Goal: Information Seeking & Learning: Learn about a topic

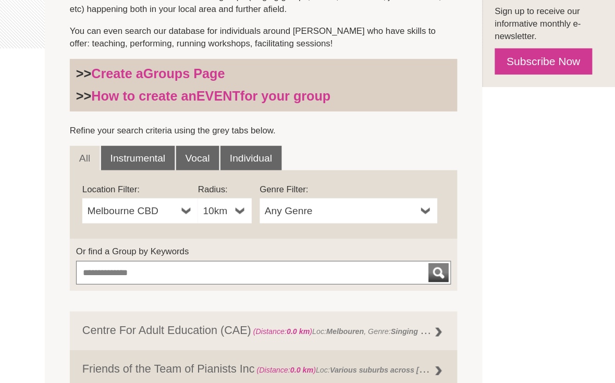
scroll to position [232, 0]
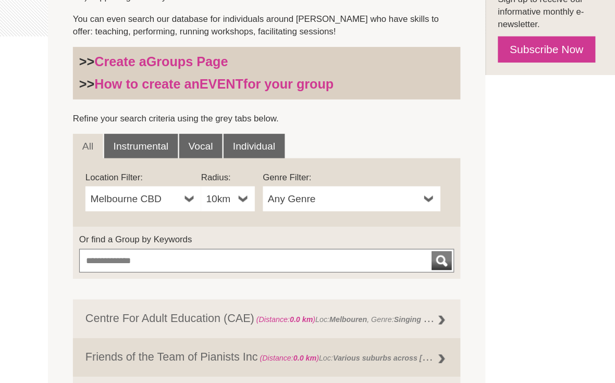
click at [153, 204] on link "Melbourne CBD" at bounding box center [142, 214] width 96 height 21
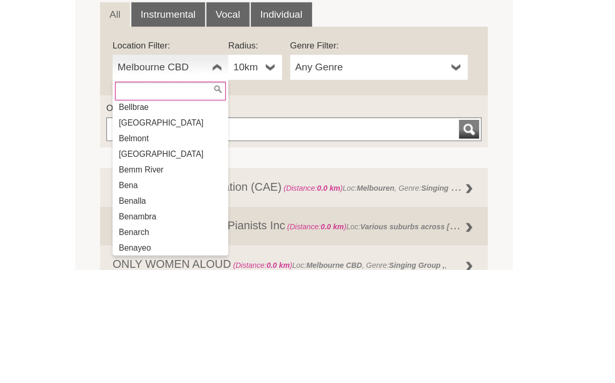
scroll to position [1560, 0]
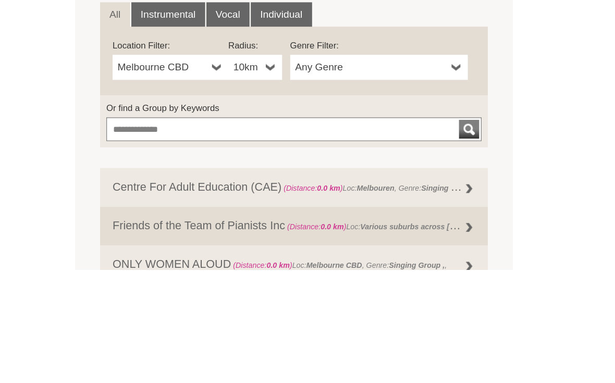
scroll to position [342, 0]
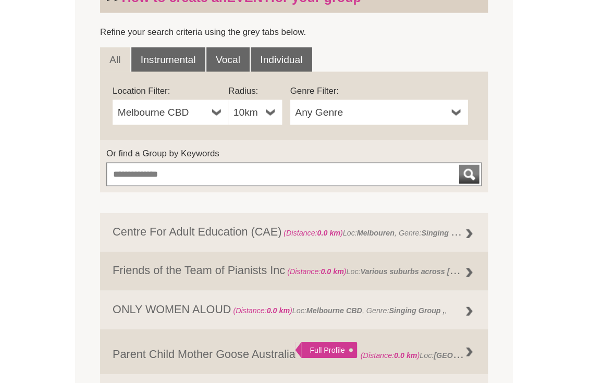
click at [223, 94] on b at bounding box center [225, 104] width 8 height 21
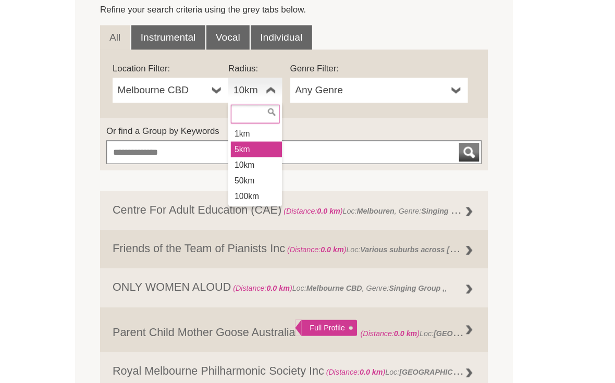
click at [203, 147] on li "5km" at bounding box center [213, 153] width 43 height 13
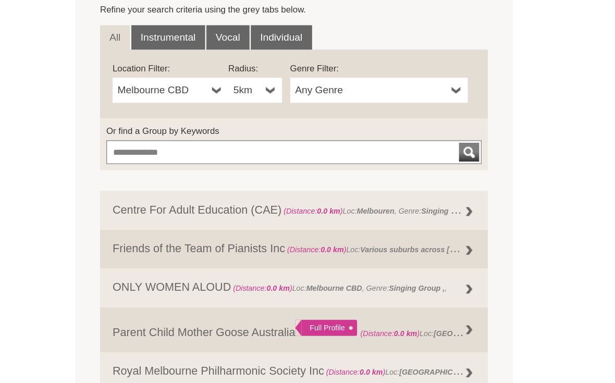
click at [382, 94] on b at bounding box center [380, 104] width 8 height 21
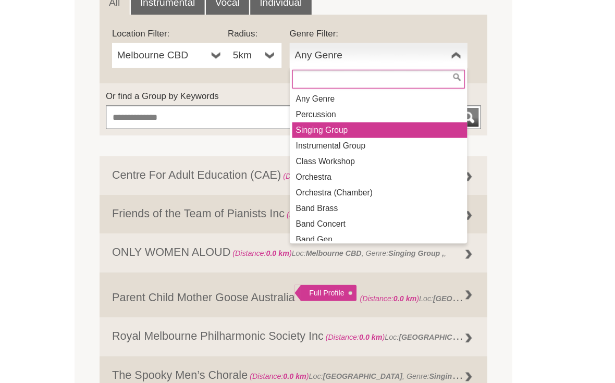
click at [255, 160] on li "Singing Group" at bounding box center [317, 166] width 146 height 13
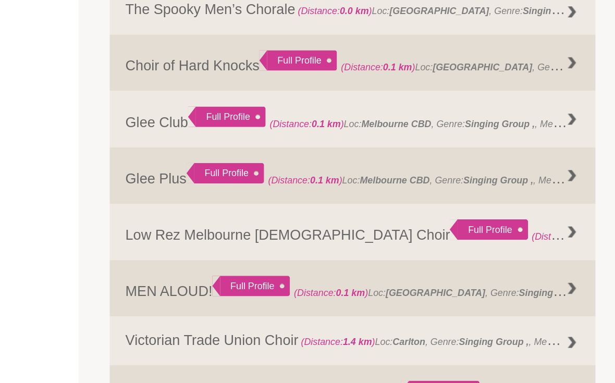
scroll to position [601, 0]
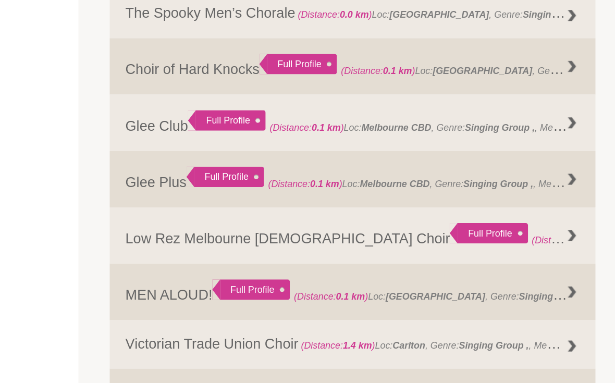
click at [149, 82] on div "Full Profile" at bounding box center [161, 80] width 52 height 14
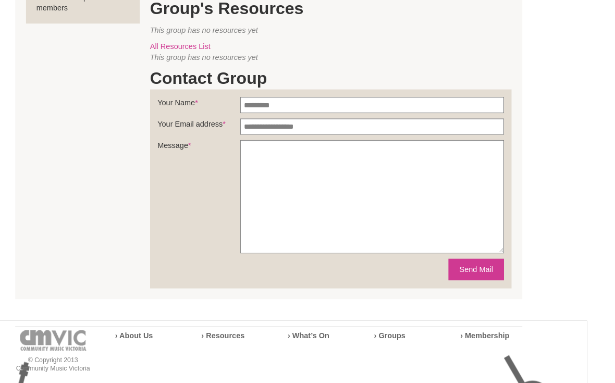
scroll to position [485, 0]
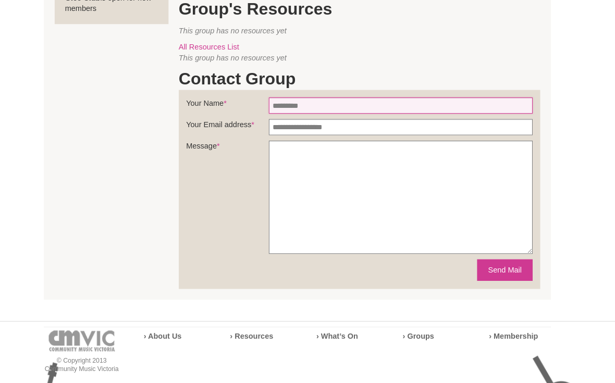
click at [280, 94] on input "Your Name *" at bounding box center [407, 102] width 254 height 16
type input "******"
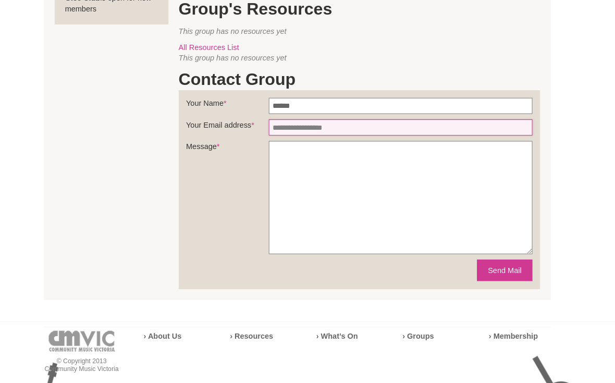
type input "**********"
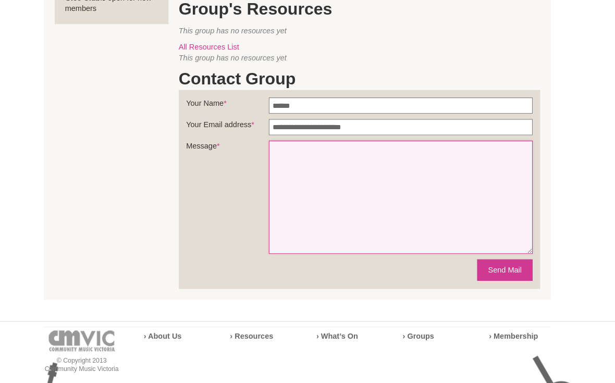
click at [285, 165] on textarea "Message *" at bounding box center [407, 190] width 254 height 109
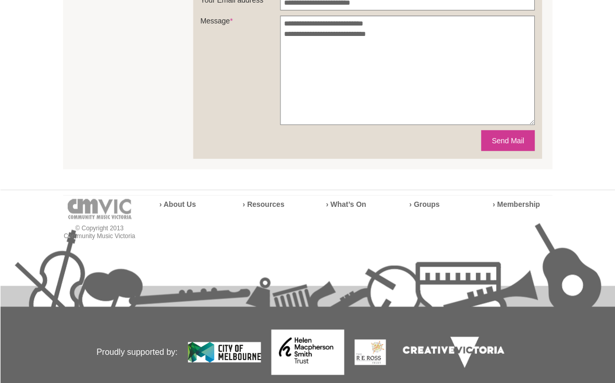
scroll to position [616, 0]
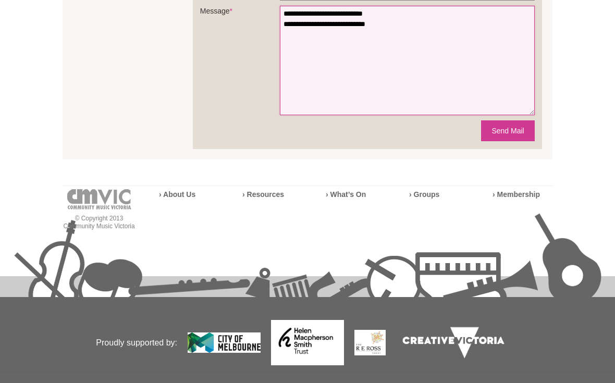
type textarea "**********"
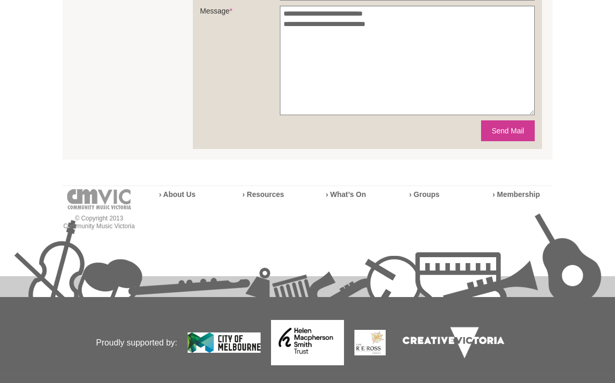
click at [175, 190] on strong "› About Us" at bounding box center [177, 194] width 36 height 8
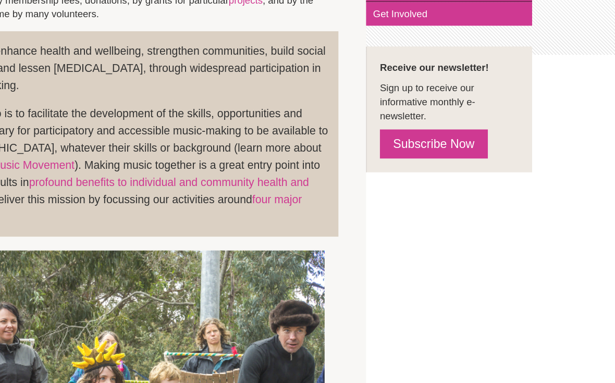
scroll to position [268, 0]
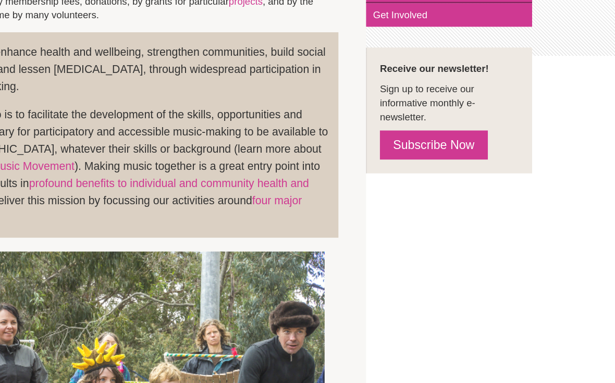
click at [438, 113] on link "Subscribe Now" at bounding box center [478, 109] width 81 height 22
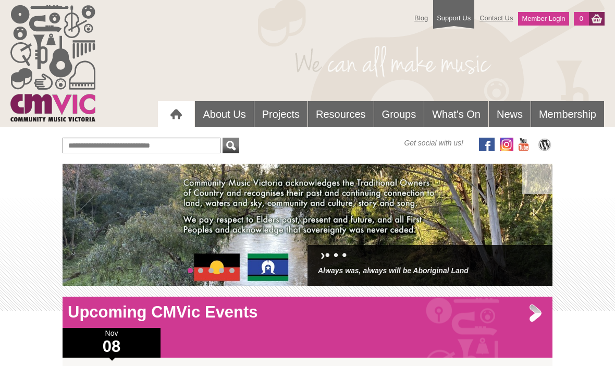
click at [592, 116] on link "Membership" at bounding box center [567, 114] width 73 height 26
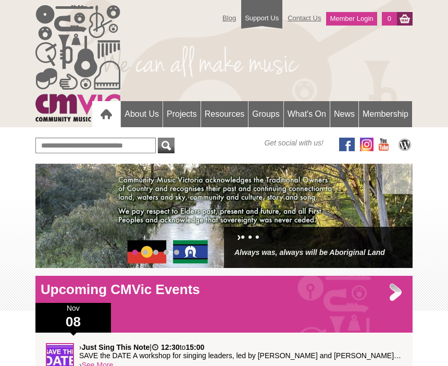
click at [303, 19] on link "Contact Us" at bounding box center [304, 18] width 44 height 18
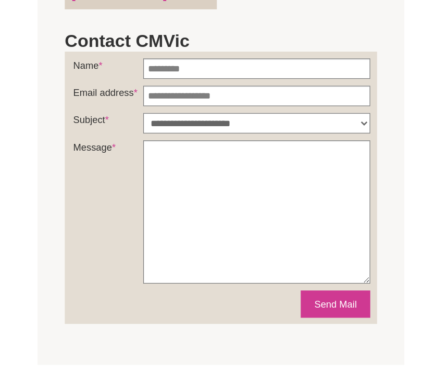
scroll to position [473, 0]
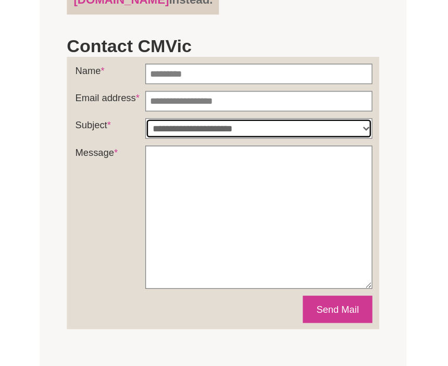
click at [282, 136] on select "**********" at bounding box center [202, 144] width 173 height 16
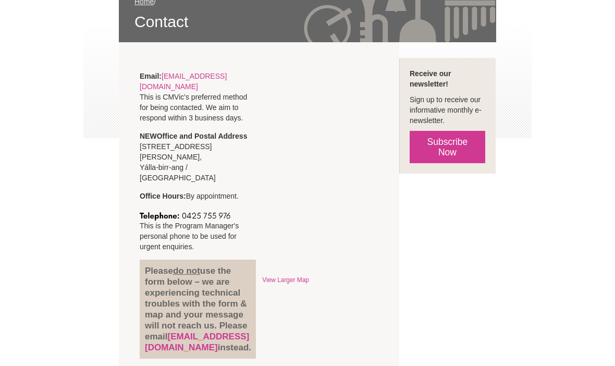
scroll to position [0, 0]
